Goal: Information Seeking & Learning: Check status

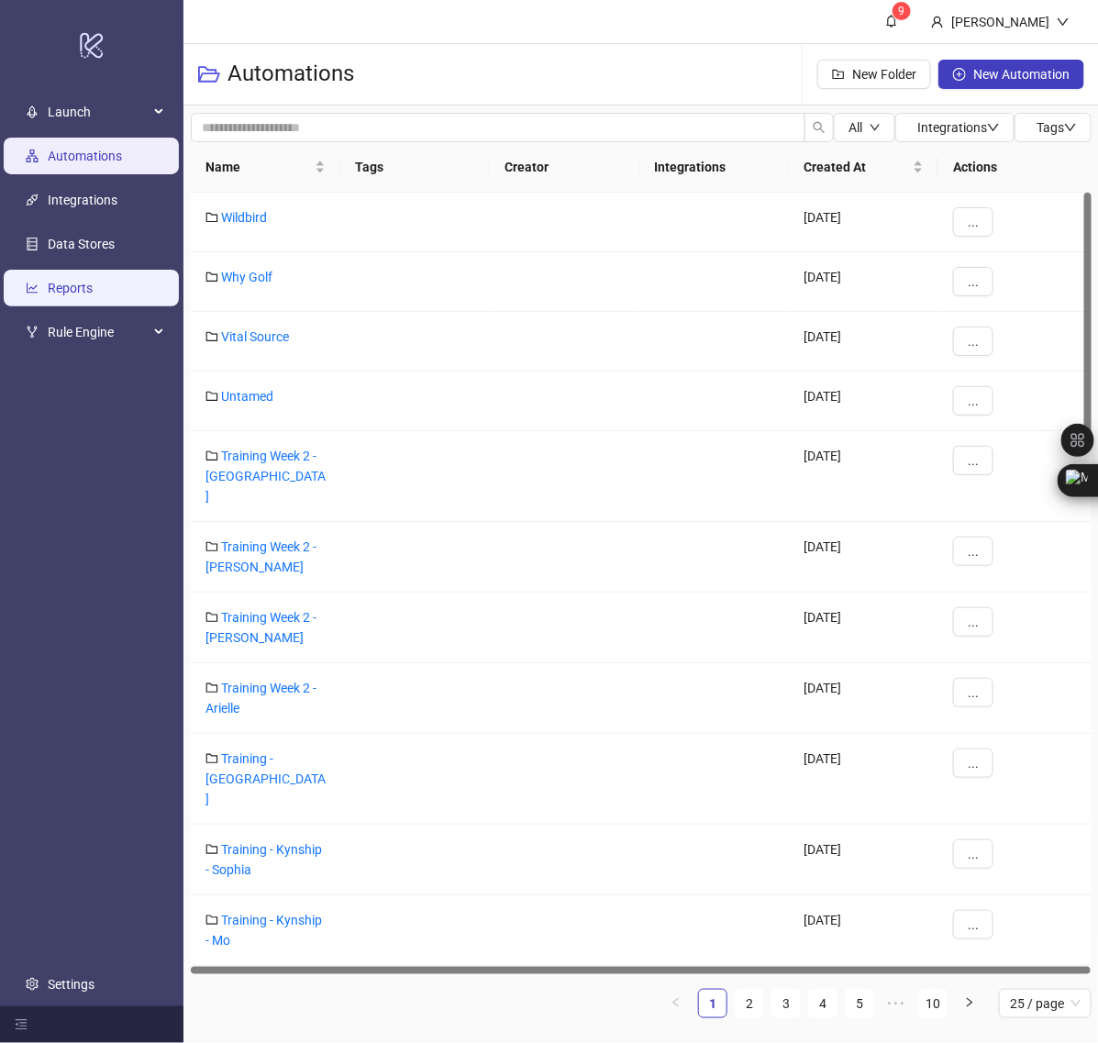
drag, startPoint x: 65, startPoint y: 296, endPoint x: 75, endPoint y: 290, distance: 12.0
click at [65, 295] on link "Reports" at bounding box center [70, 288] width 45 height 15
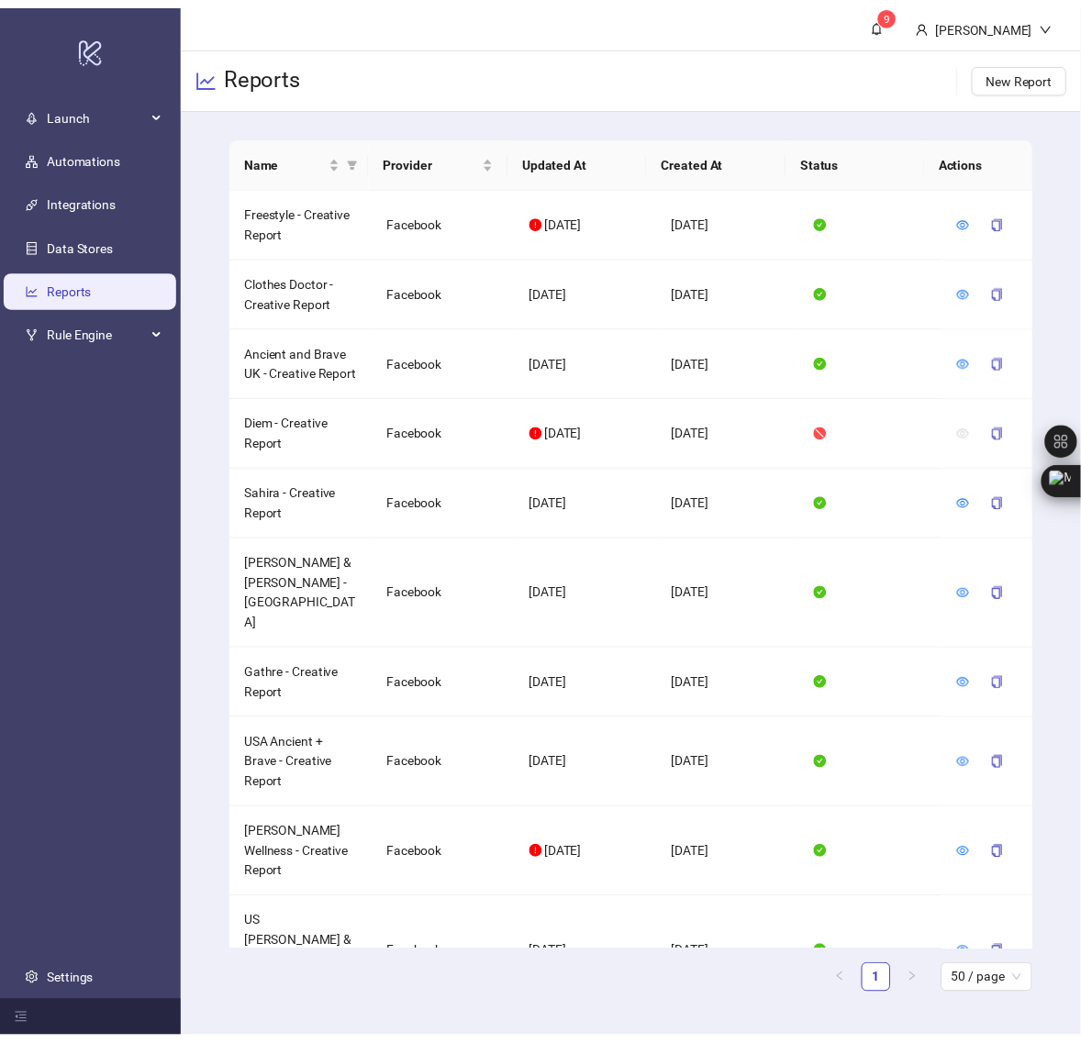
scroll to position [735, 0]
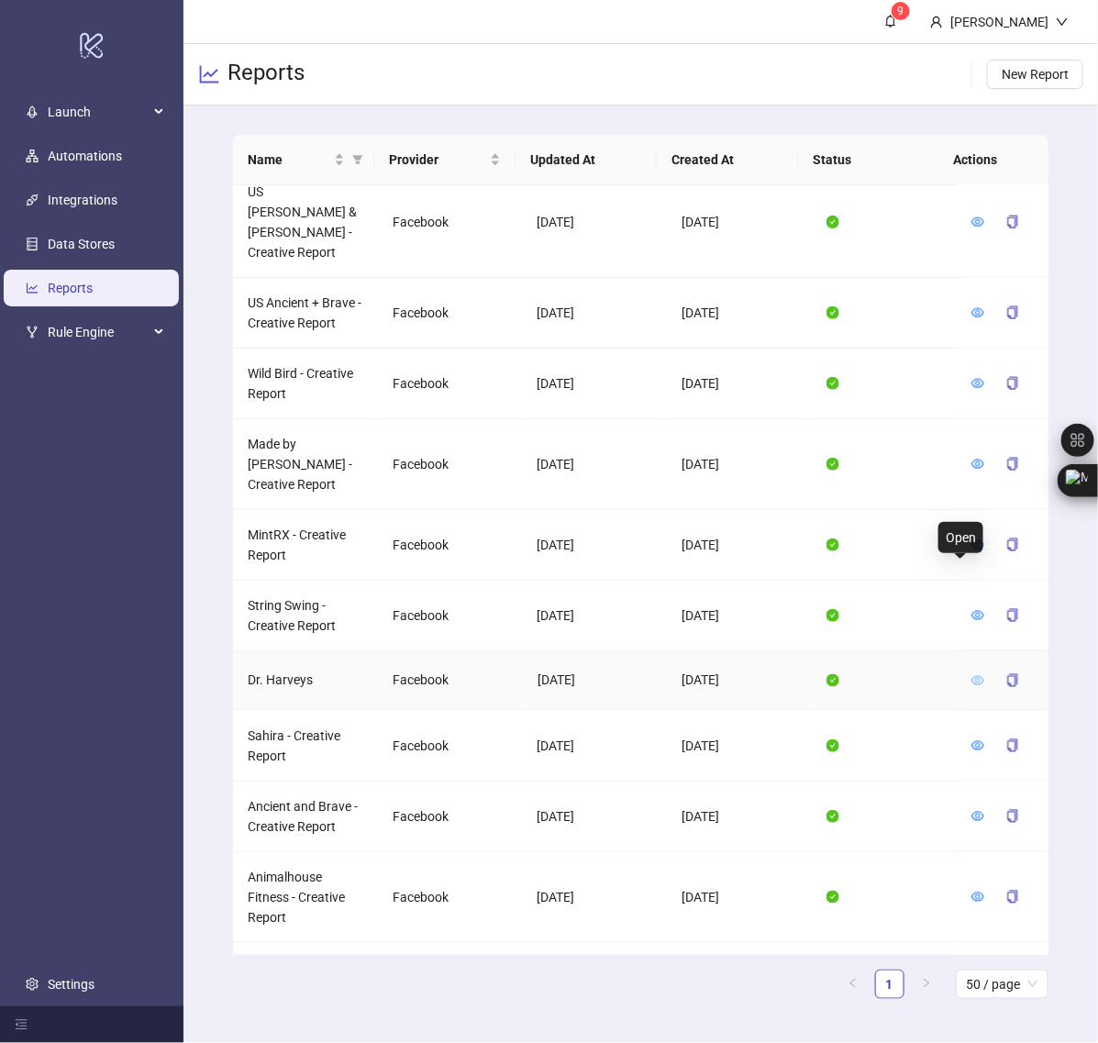
click at [972, 674] on icon "eye" at bounding box center [978, 680] width 13 height 13
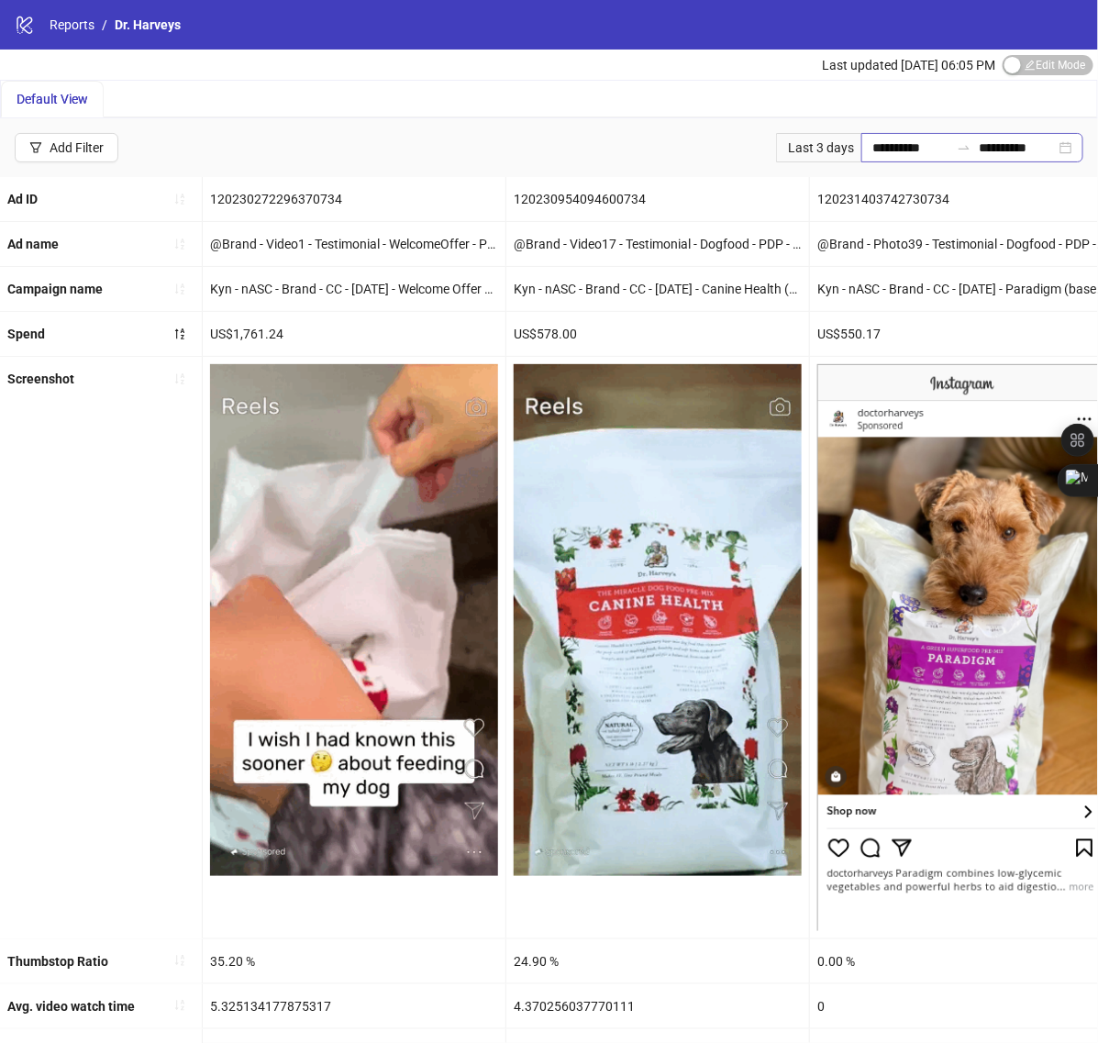
drag, startPoint x: 879, startPoint y: 135, endPoint x: 873, endPoint y: 153, distance: 19.2
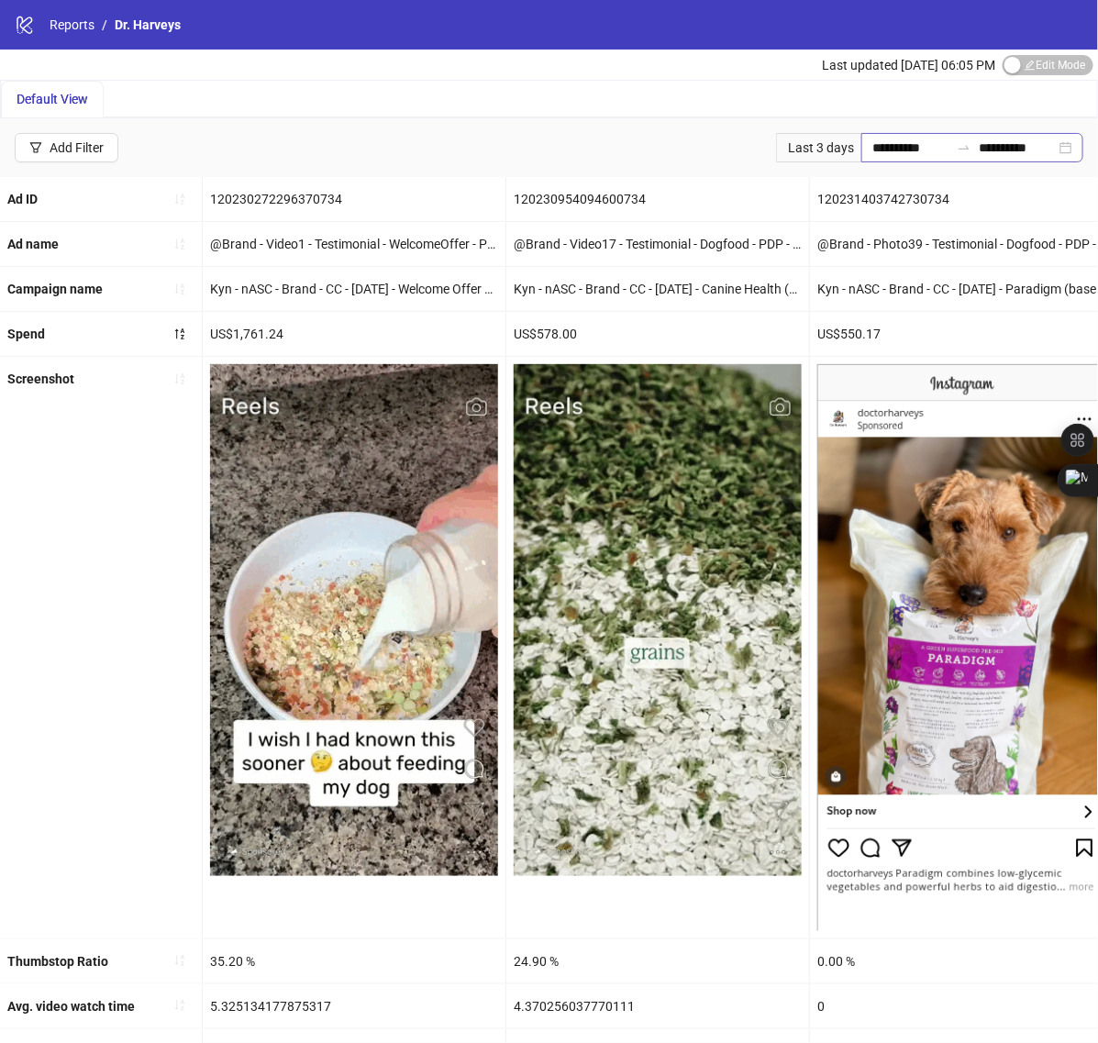
click at [879, 138] on div "**********" at bounding box center [973, 147] width 222 height 29
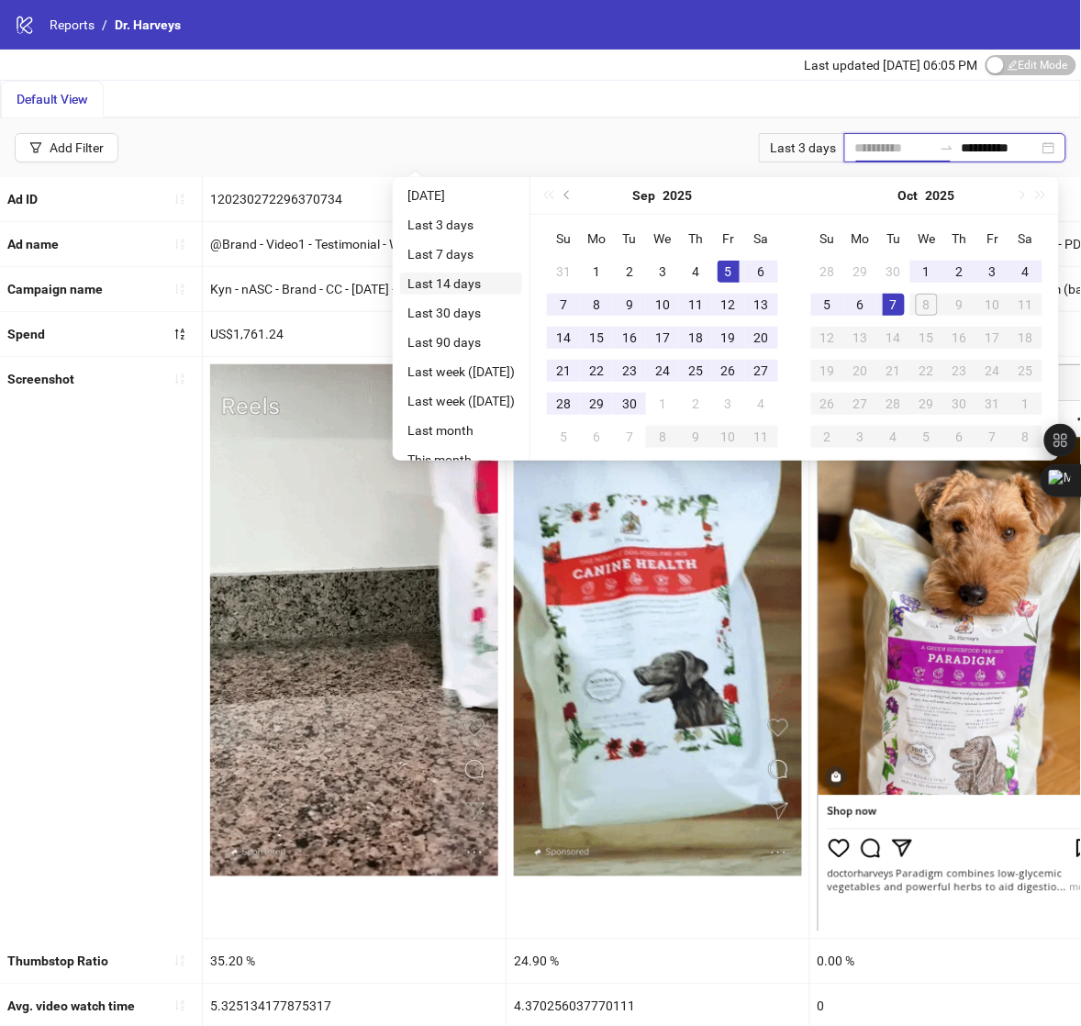
type input "**********"
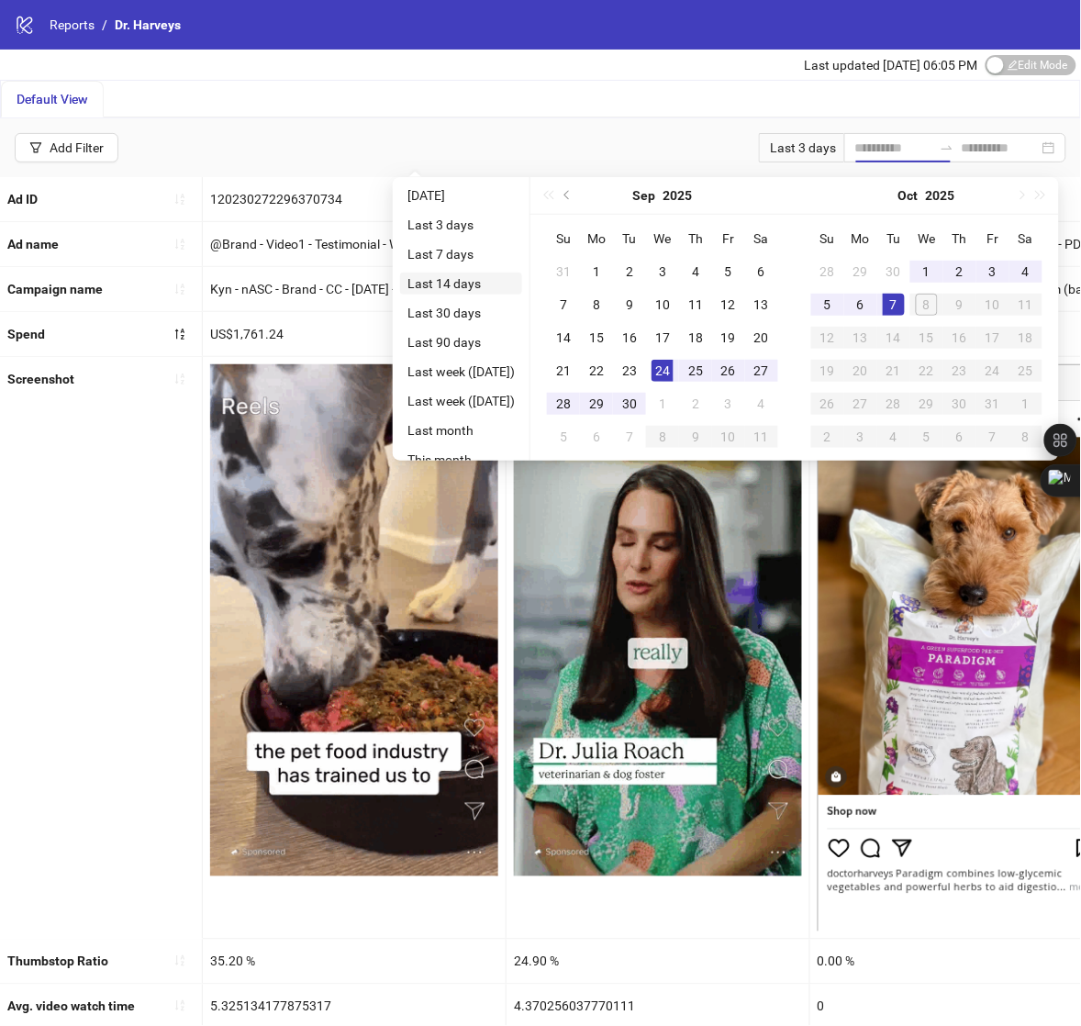
click at [468, 276] on li "Last 14 days" at bounding box center [461, 283] width 122 height 22
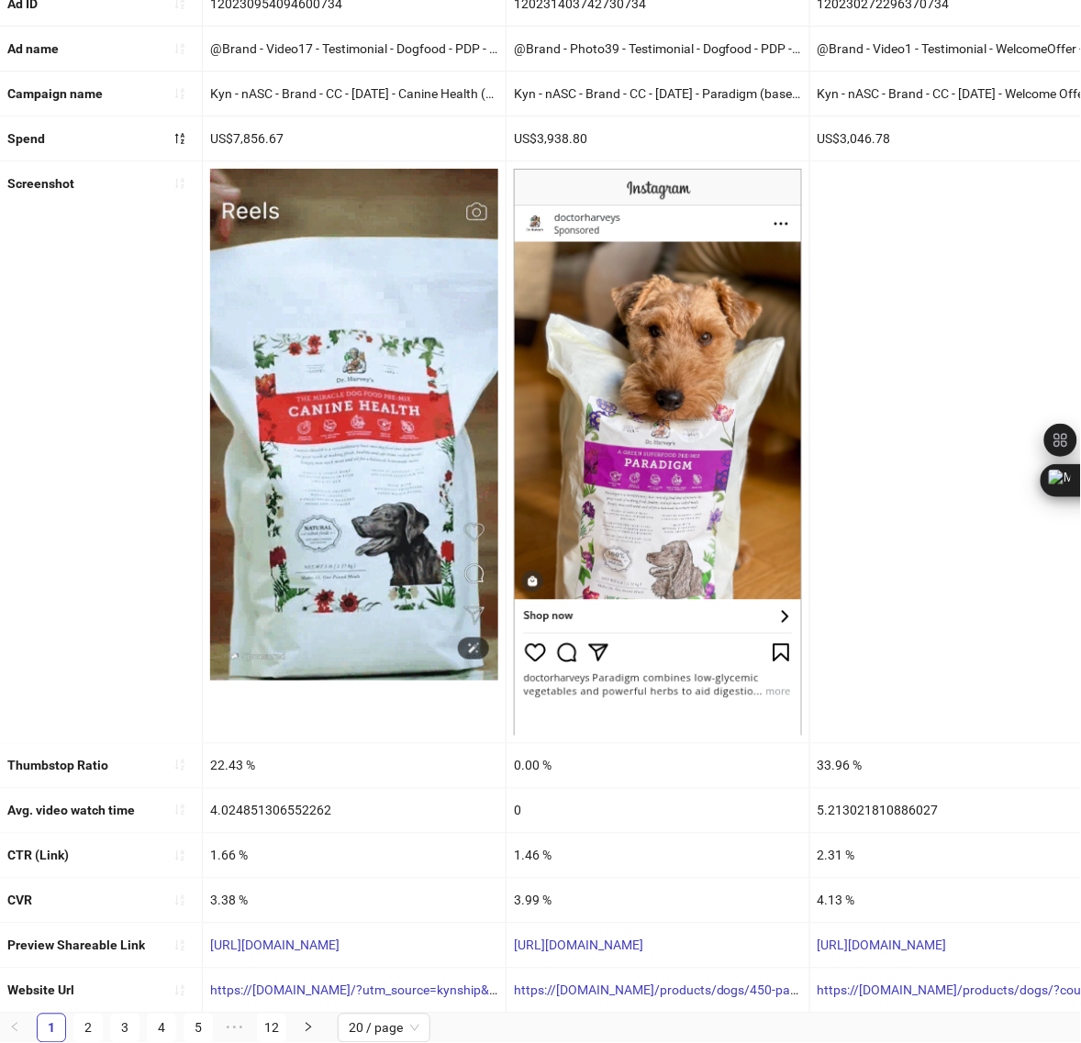
scroll to position [217, 0]
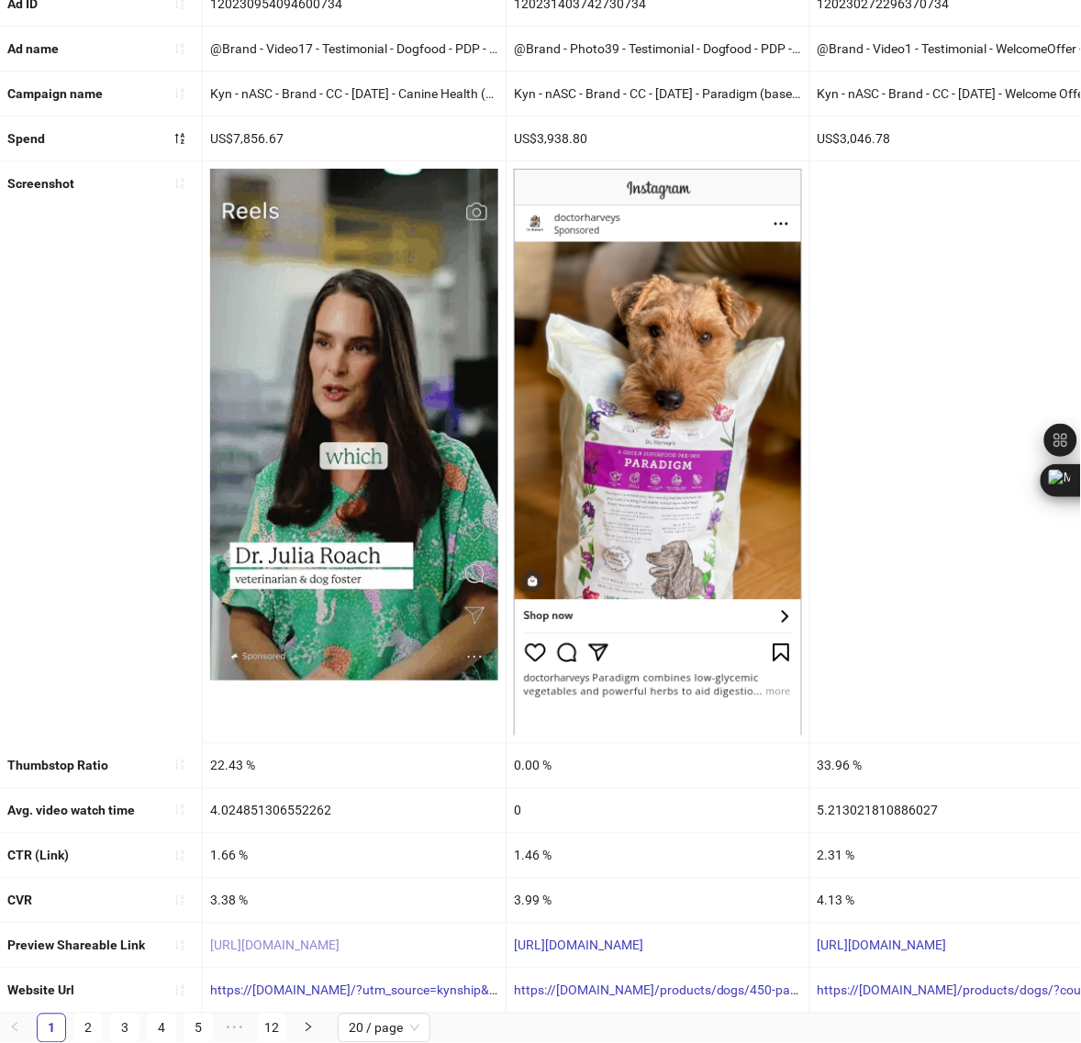
click at [339, 939] on link "[URL][DOMAIN_NAME]" at bounding box center [274, 946] width 129 height 15
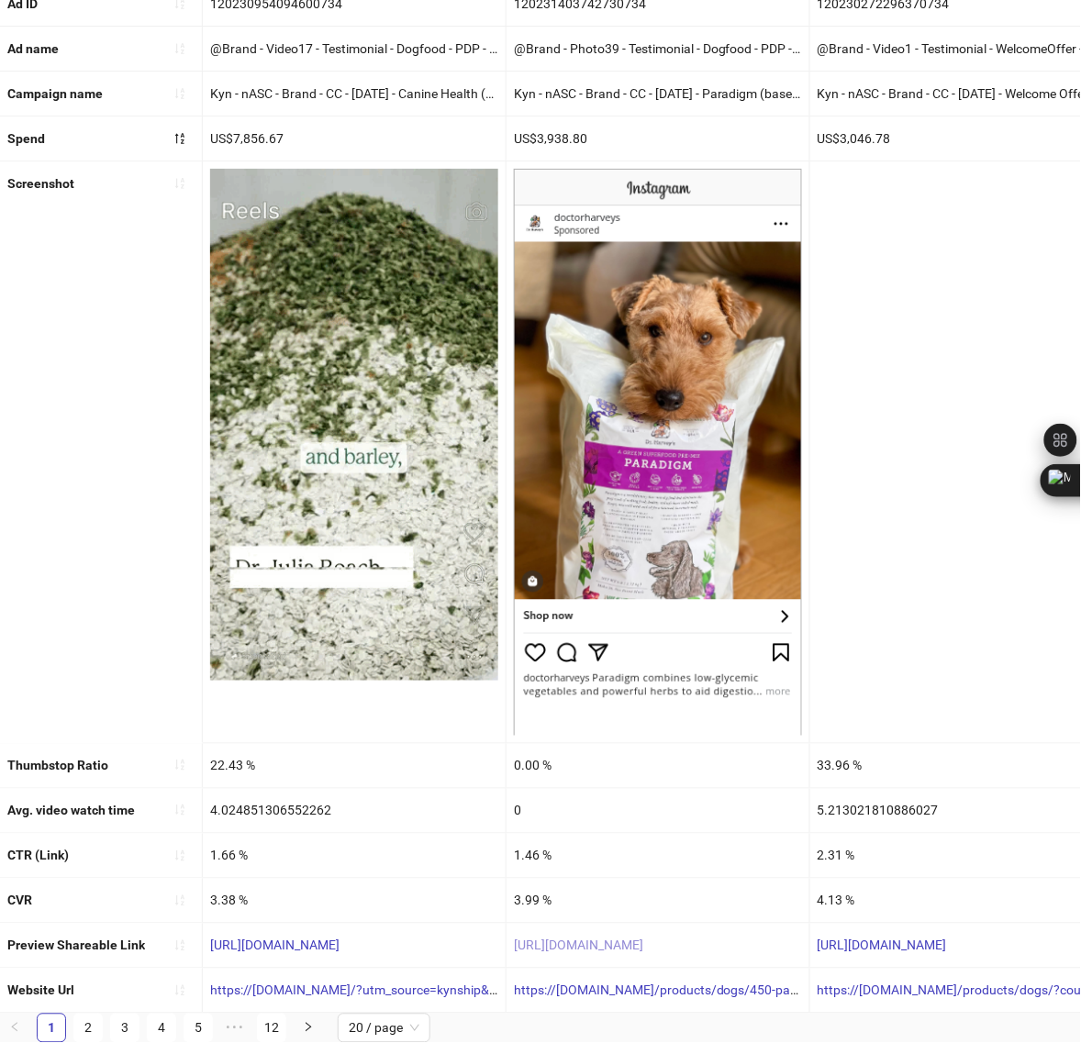
click at [620, 939] on link "[URL][DOMAIN_NAME]" at bounding box center [578, 946] width 129 height 15
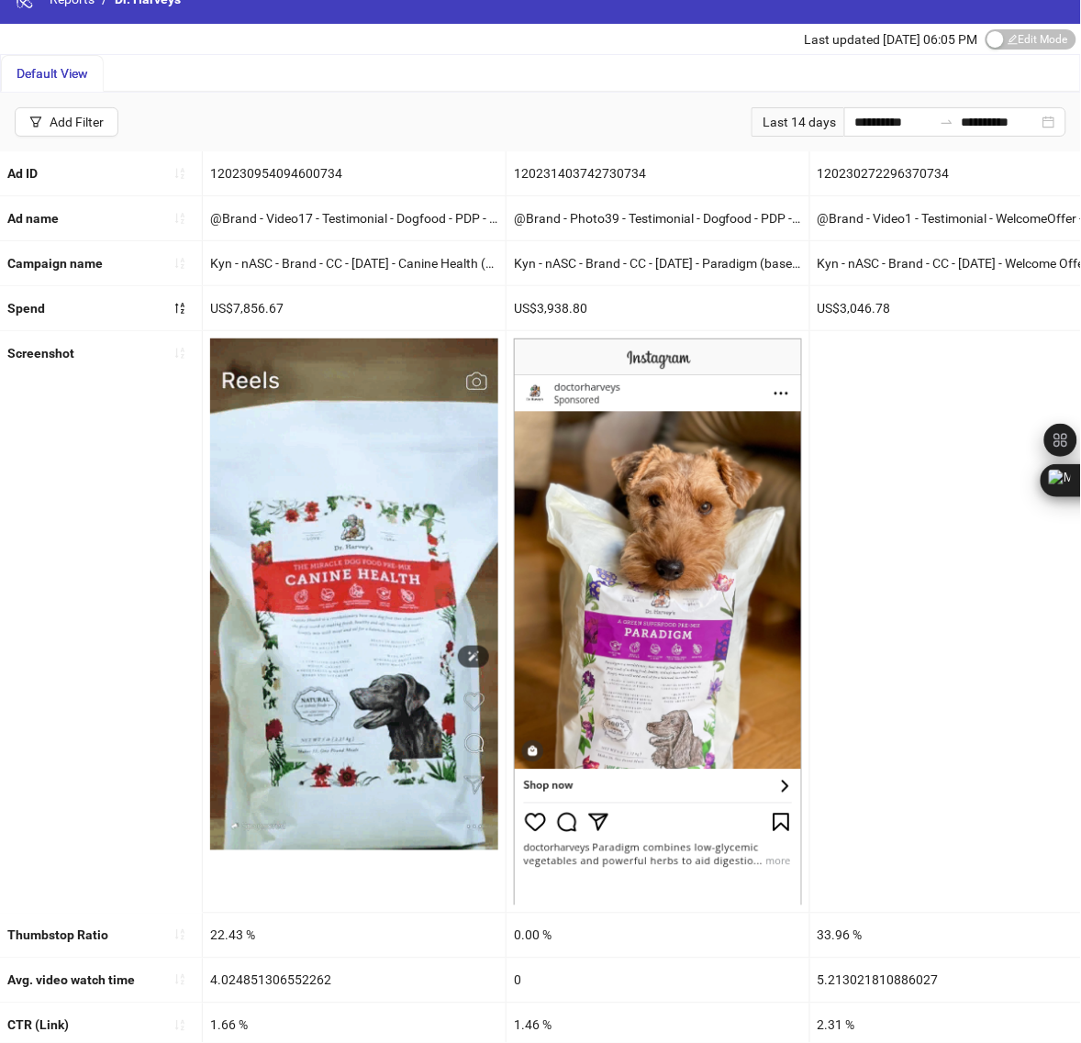
scroll to position [0, 0]
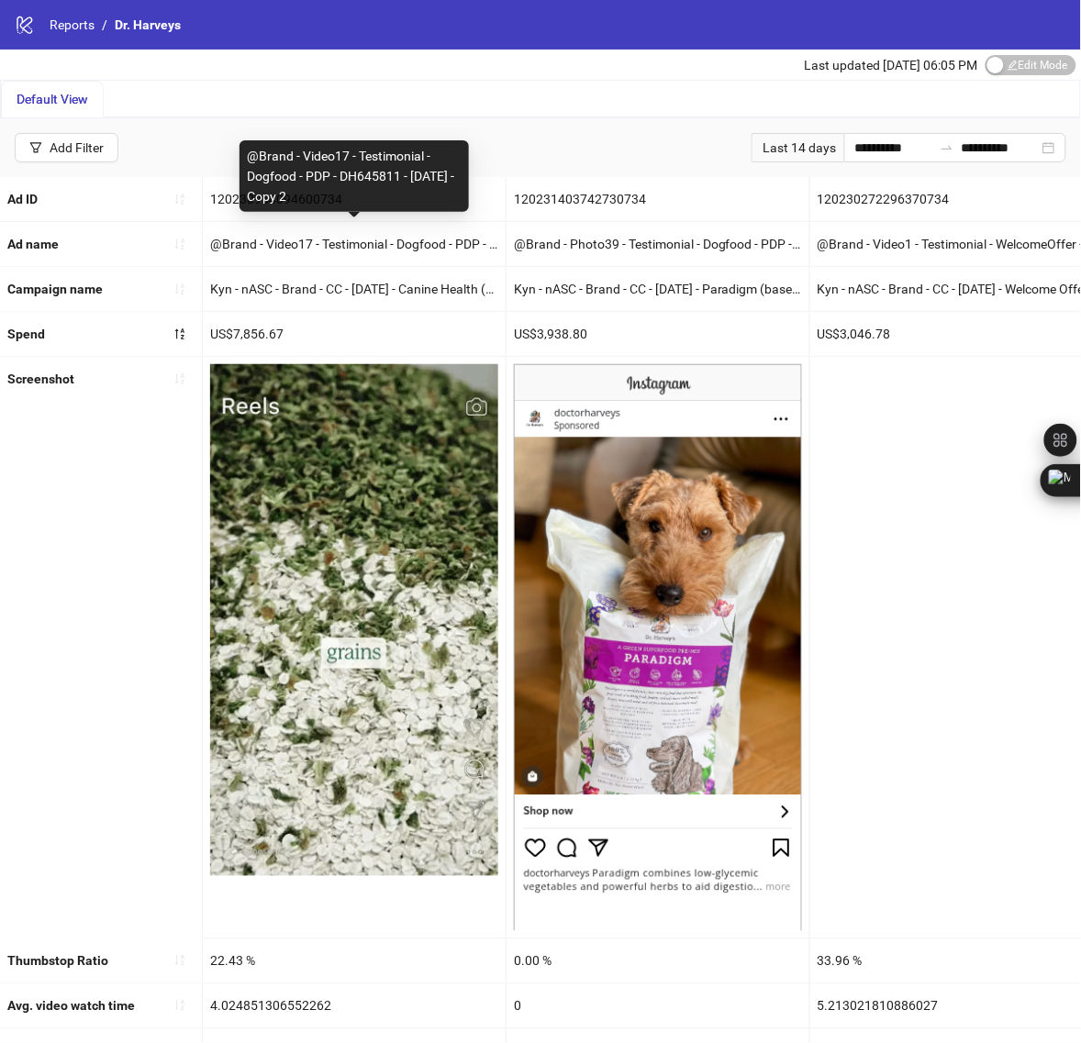
drag, startPoint x: 249, startPoint y: 157, endPoint x: 358, endPoint y: 191, distance: 114.3
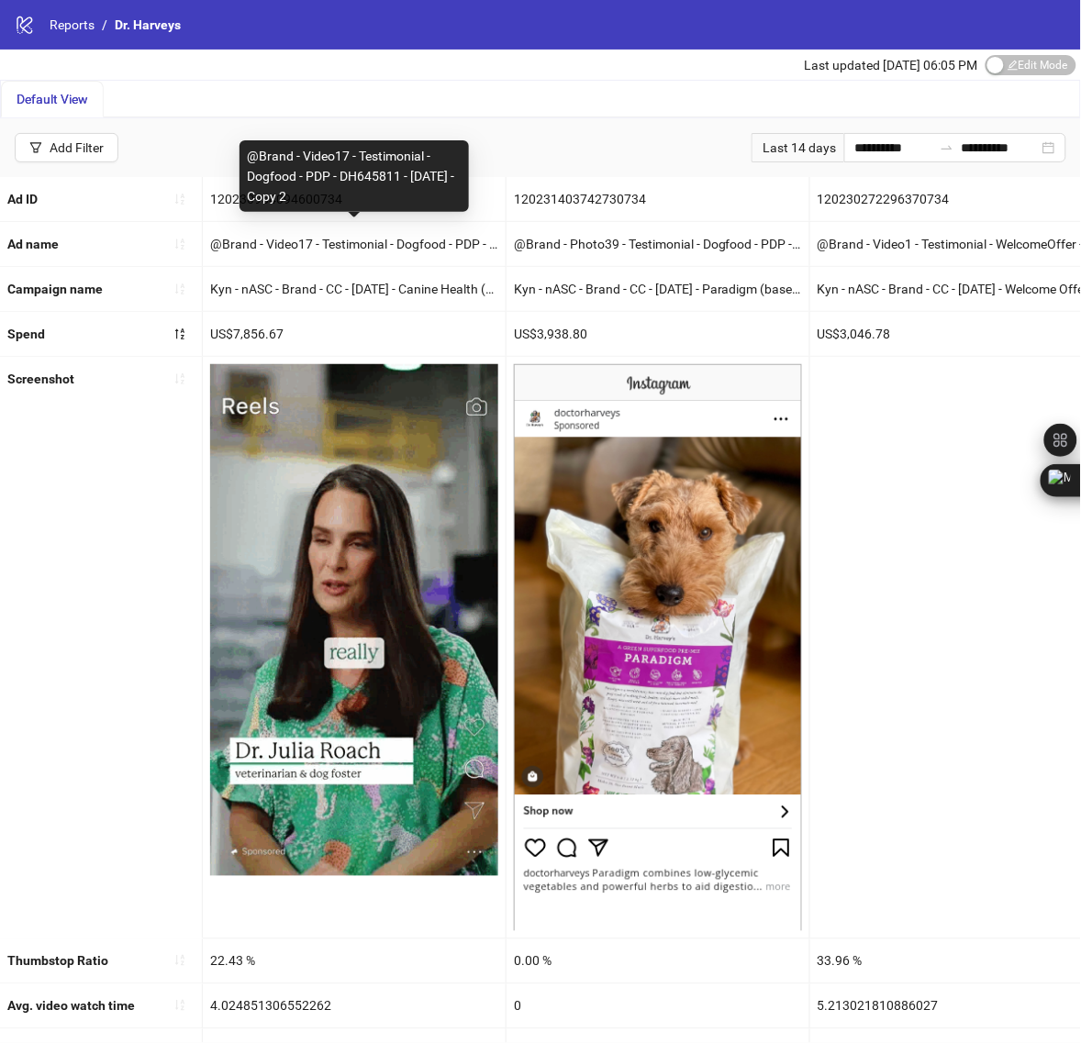
click at [358, 191] on div "@Brand - Video17 - Testimonial - Dogfood - PDP - DH645811 - [DATE] - Copy 2" at bounding box center [353, 176] width 229 height 72
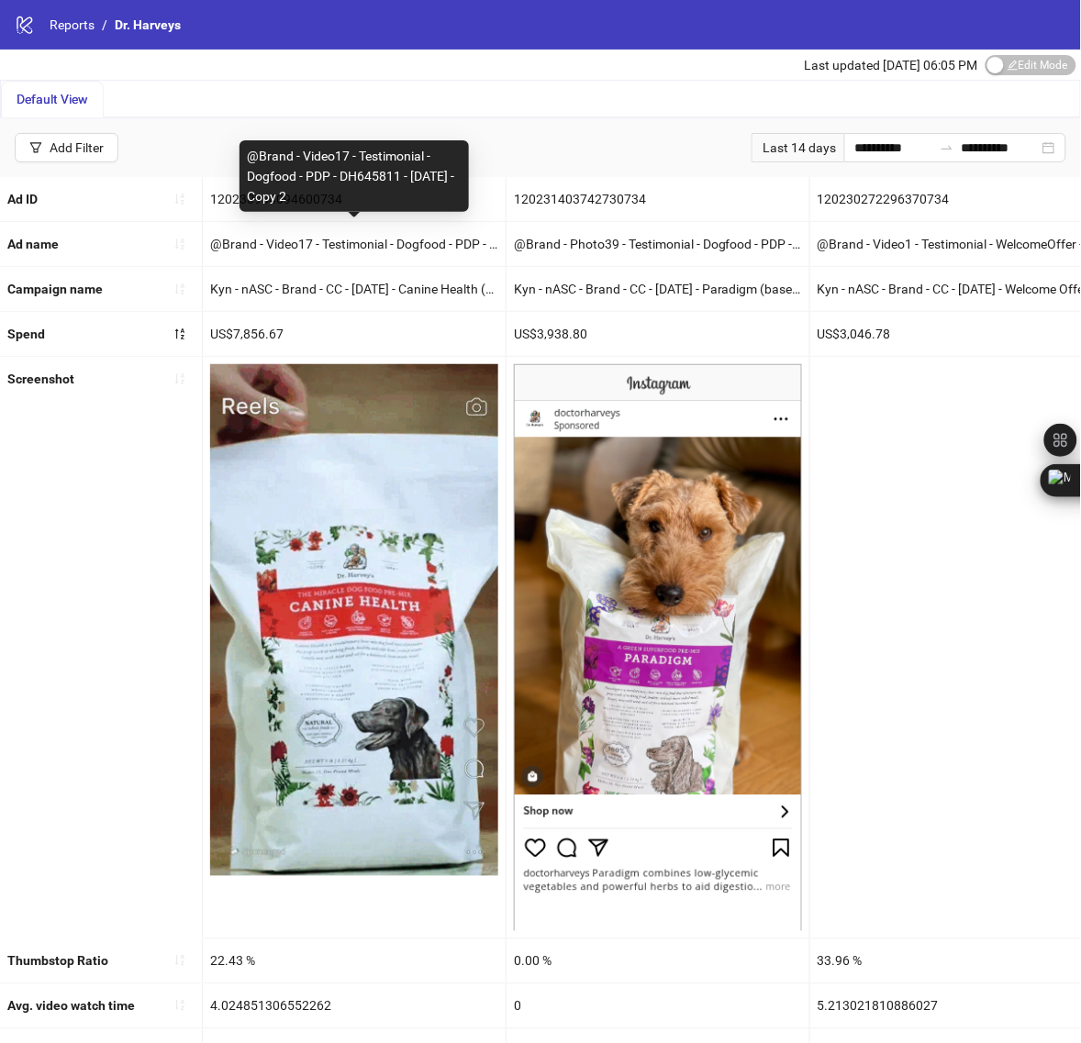
copy div "@Brand - Video17 - Testimonial - Dogfood - PDP - DH645811 - [DATE] - Copy 2"
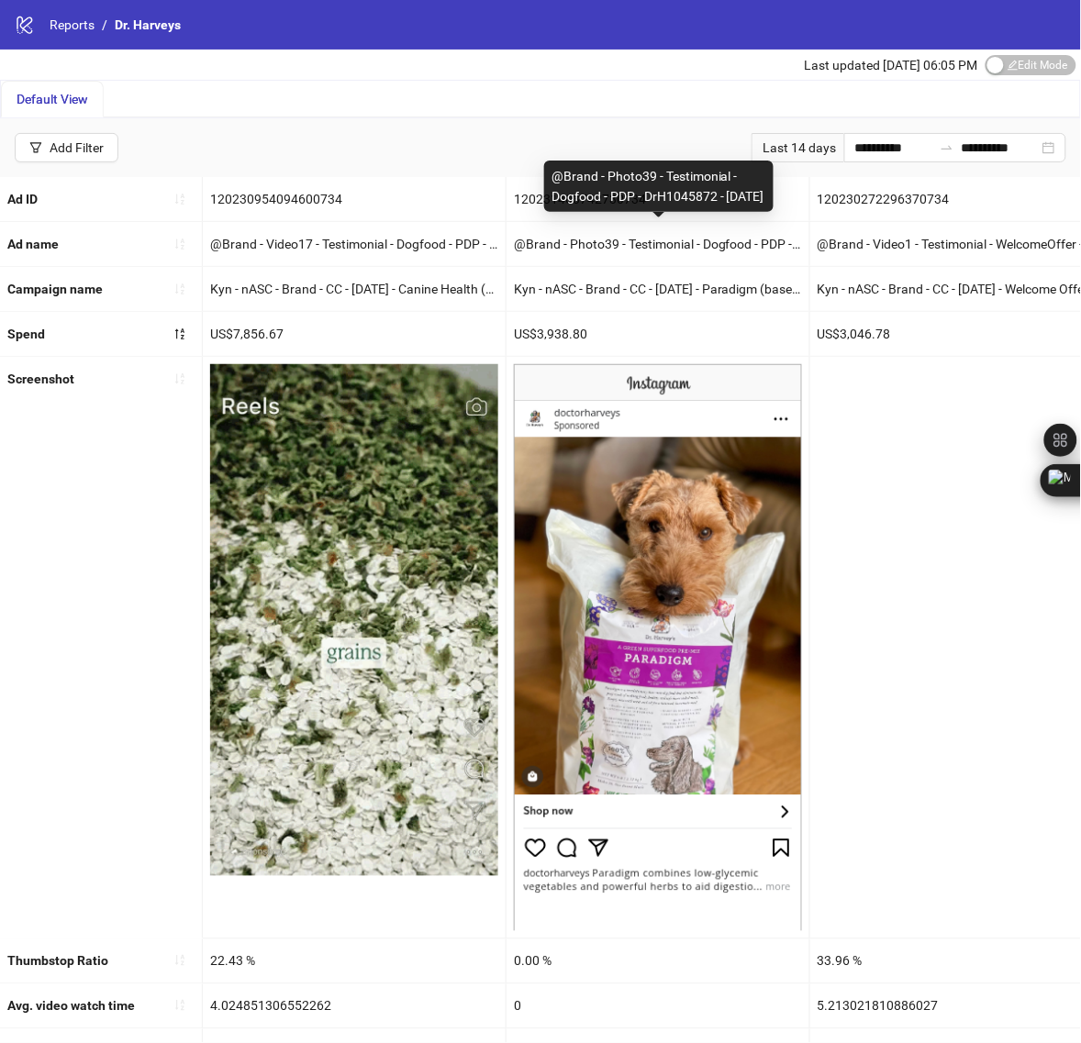
drag, startPoint x: 561, startPoint y: 161, endPoint x: 611, endPoint y: 193, distance: 58.5
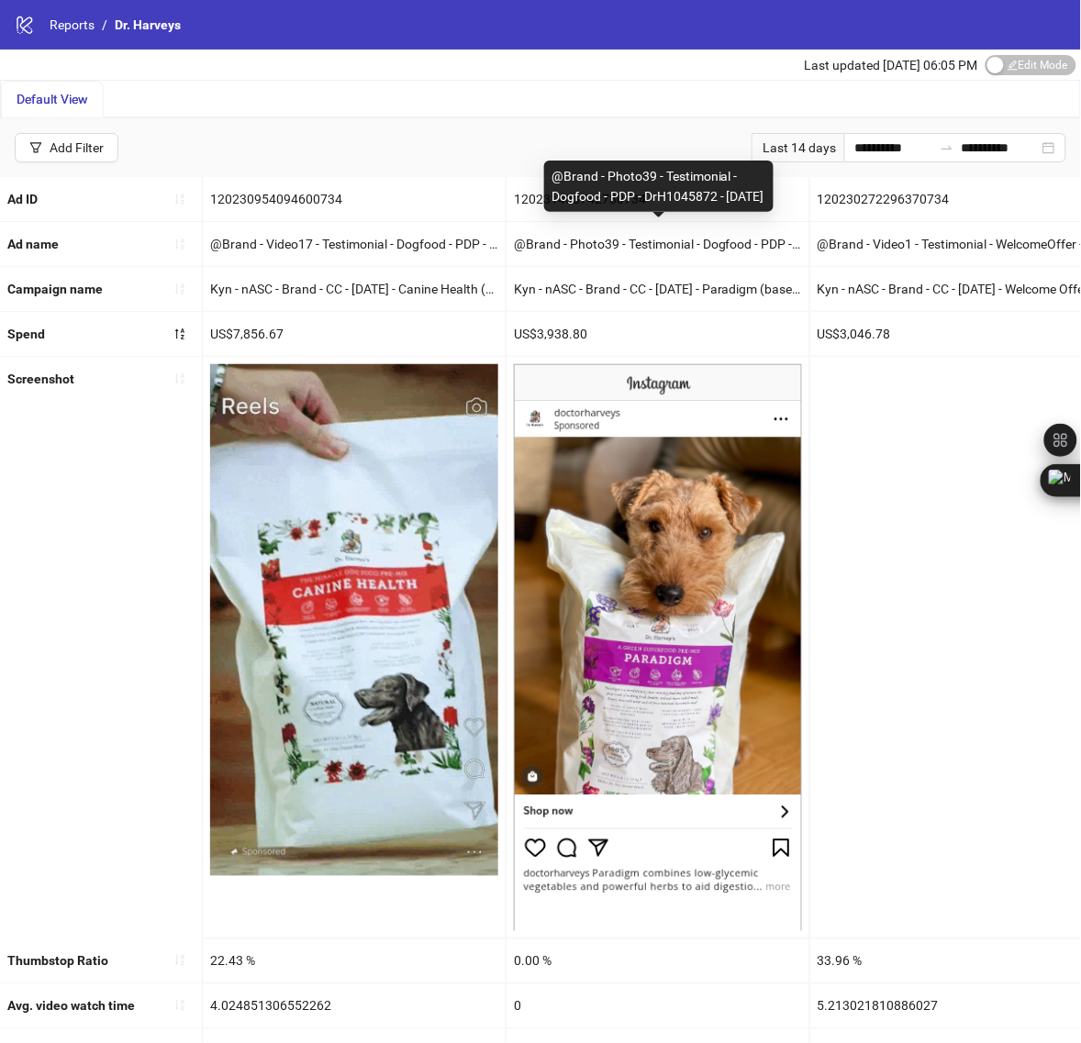
click at [611, 193] on div "@Brand - Photo39 - Testimonial - Dogfood - PDP - DrH1045872 - [DATE]" at bounding box center [658, 186] width 229 height 51
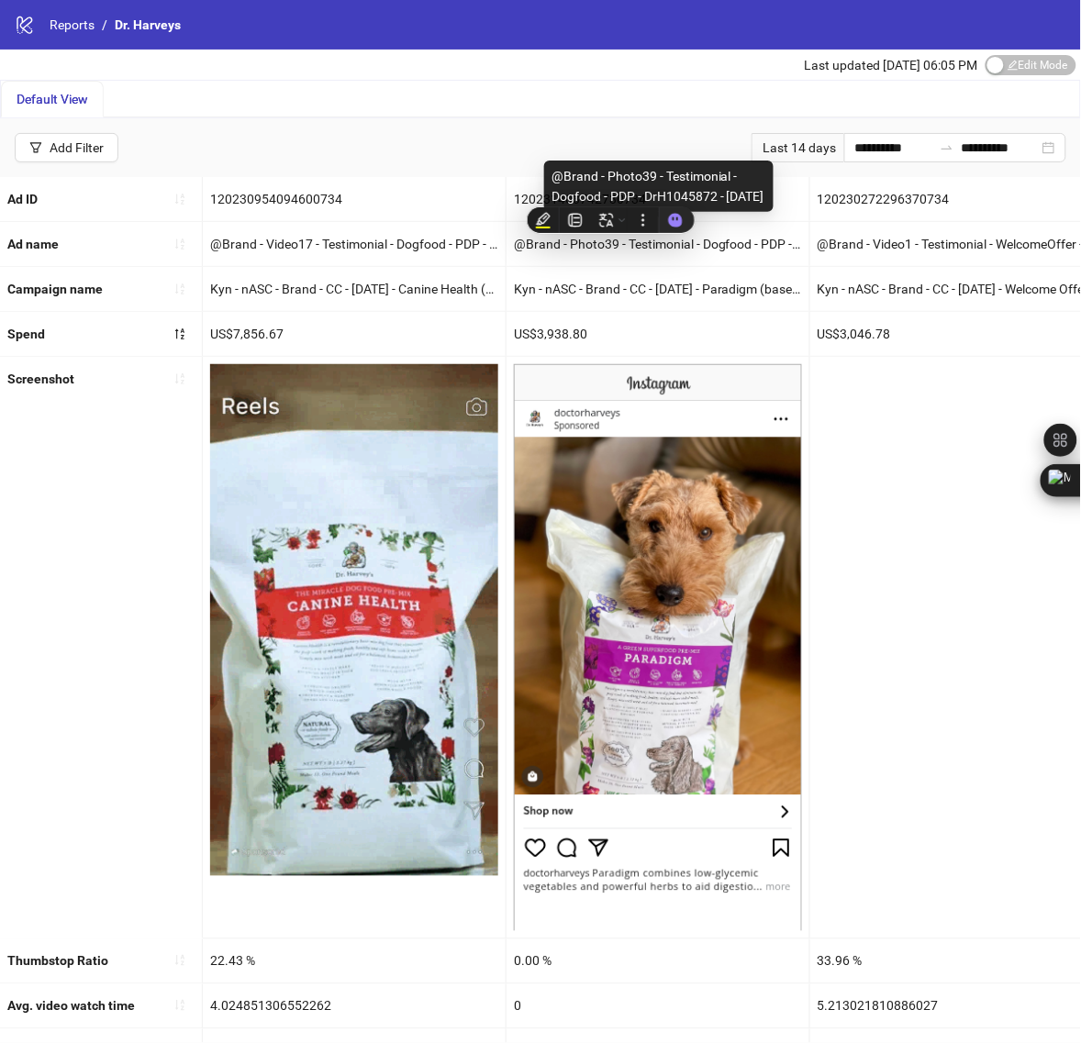
copy div "@Brand - Photo39 - Testimonial - Dogfood - PDP - DrH1045872 - [DATE]"
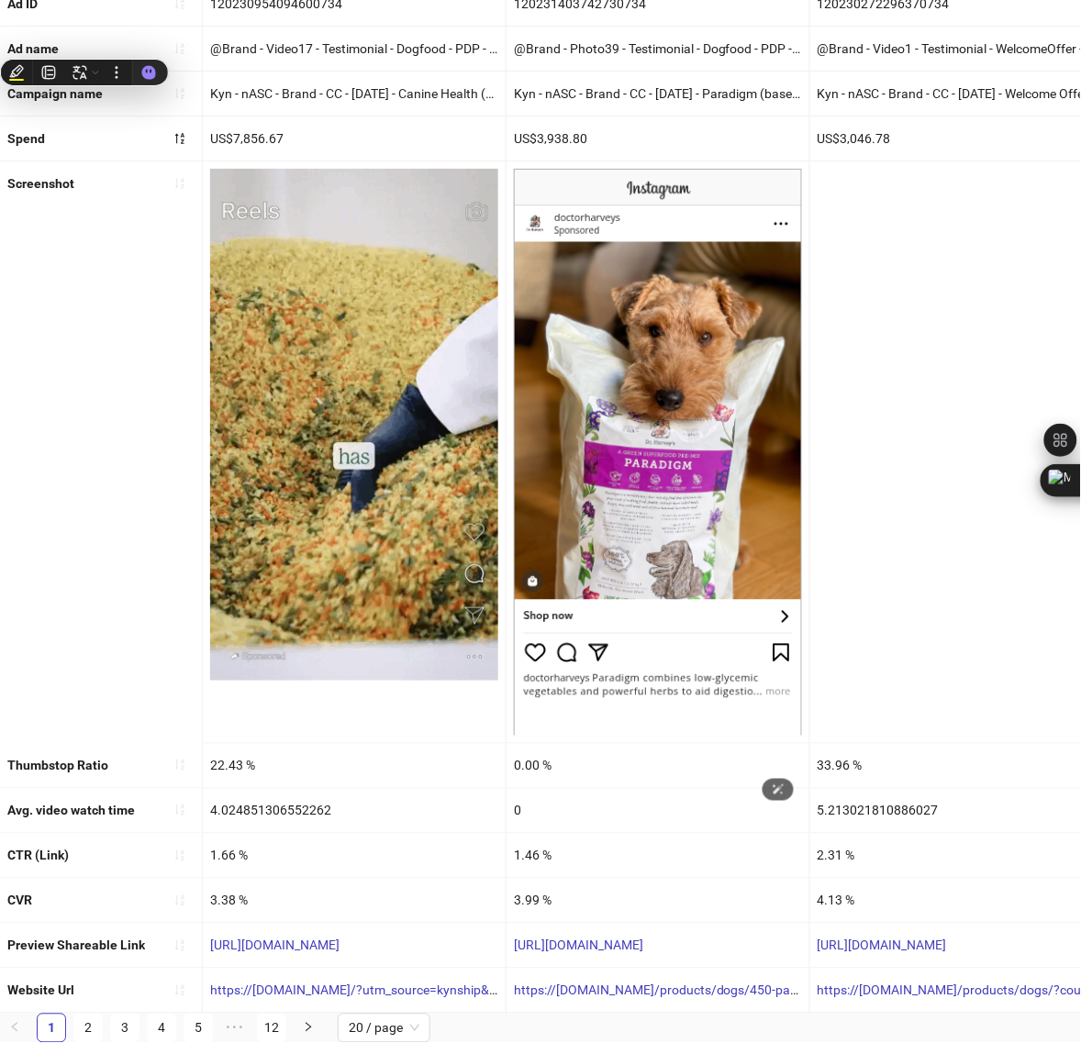
scroll to position [217, 0]
